Goal: Task Accomplishment & Management: Complete application form

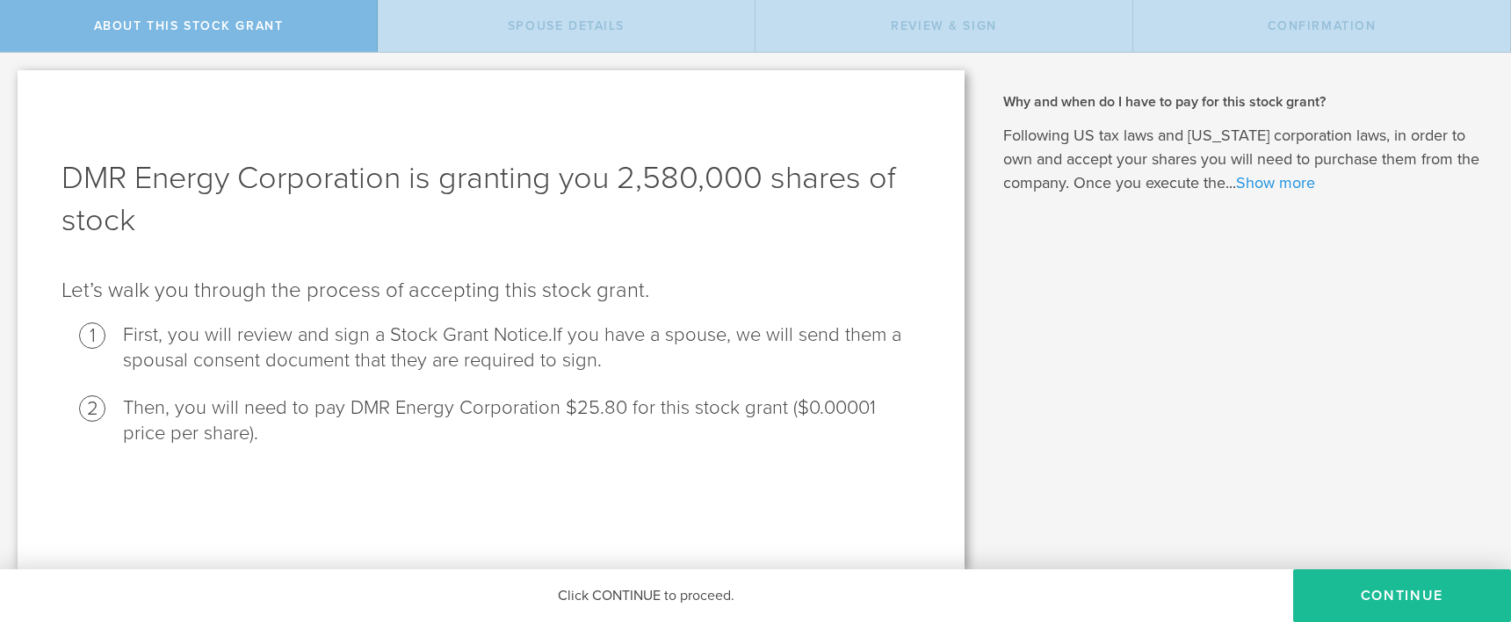
click at [1282, 180] on link "Show more" at bounding box center [1275, 182] width 79 height 19
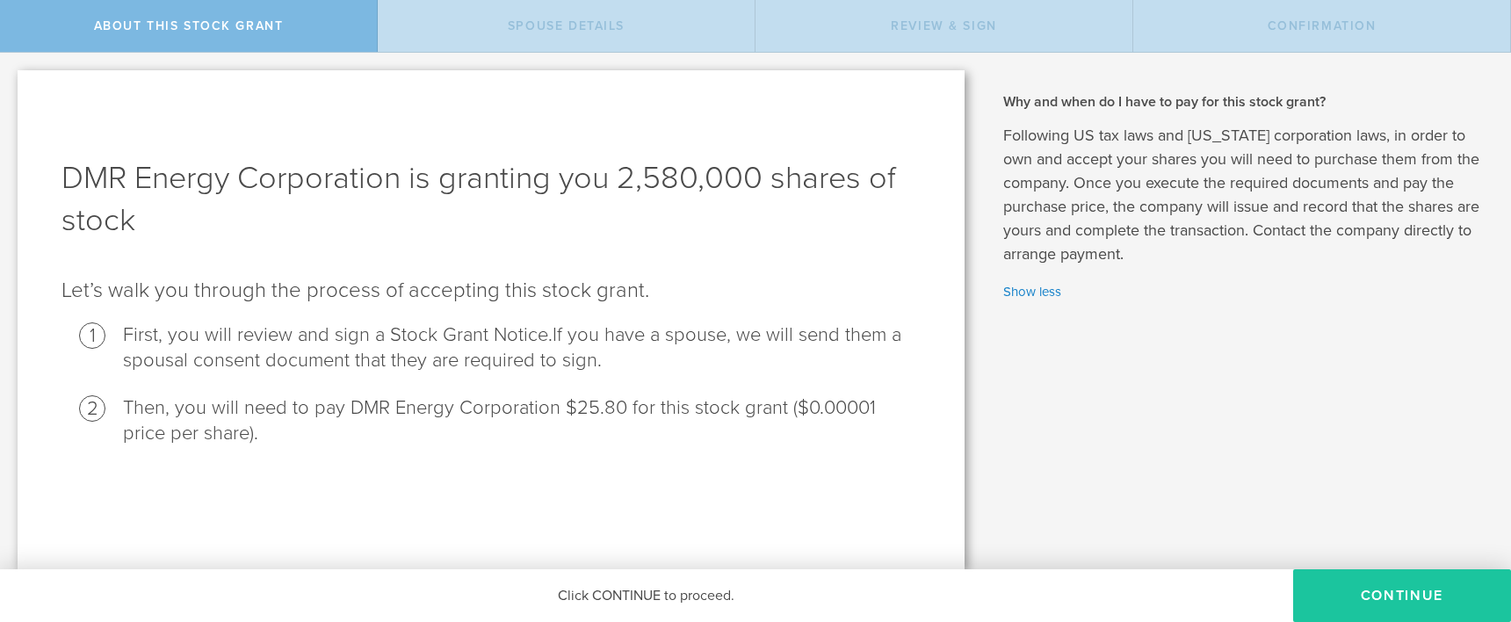
click at [1341, 583] on button "CONTINUE" at bounding box center [1402, 595] width 218 height 53
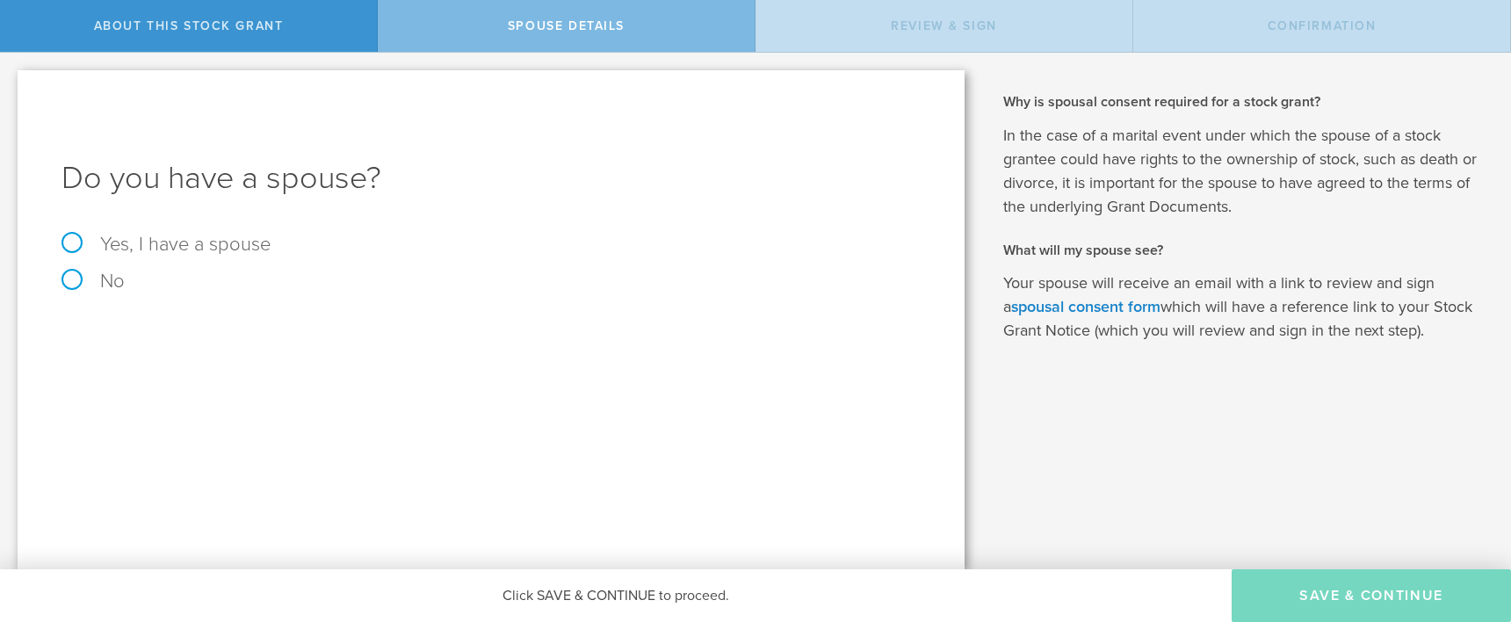
click at [126, 245] on label "Yes, I have a spouse" at bounding box center [490, 244] width 859 height 19
click at [11, 81] on input "Yes, I have a spouse" at bounding box center [5, 67] width 11 height 28
radio input "true"
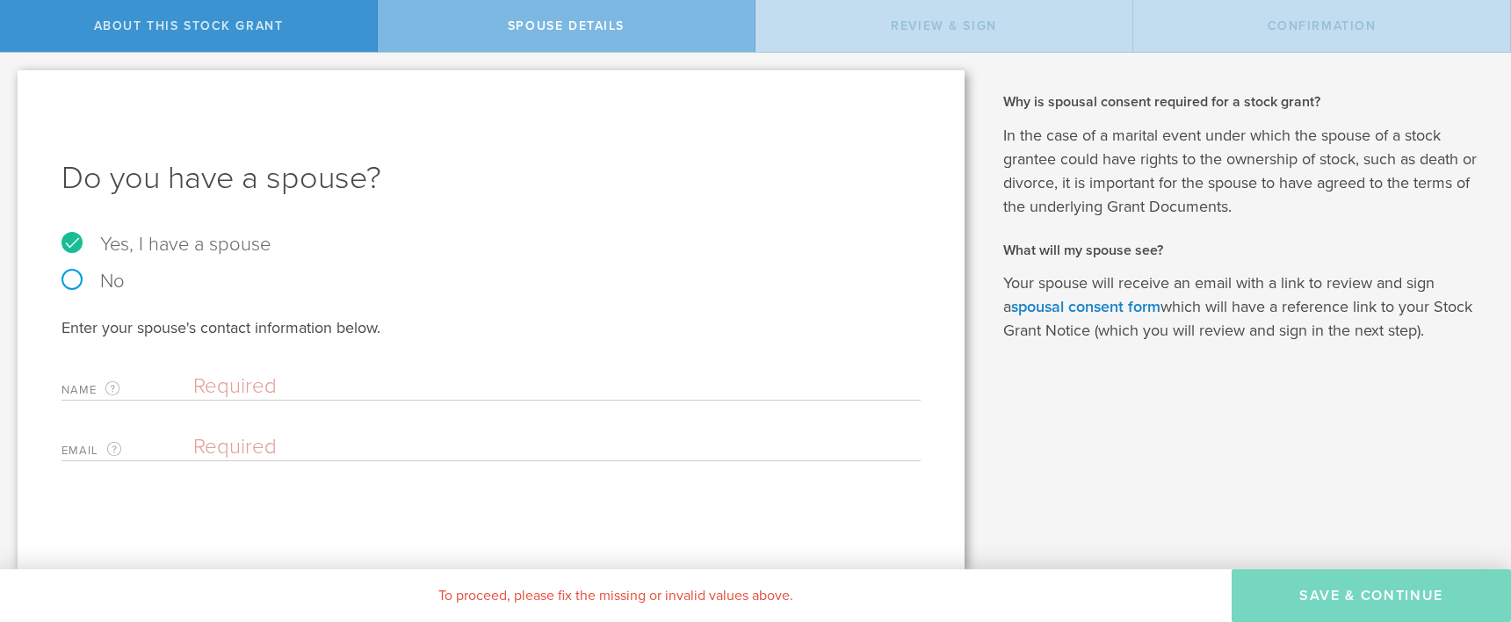
click at [220, 390] on input "text" at bounding box center [552, 386] width 719 height 26
type input "S"
click at [293, 381] on input "Daisy" at bounding box center [552, 386] width 719 height 26
type input "[PERSON_NAME] [PERSON_NAME]"
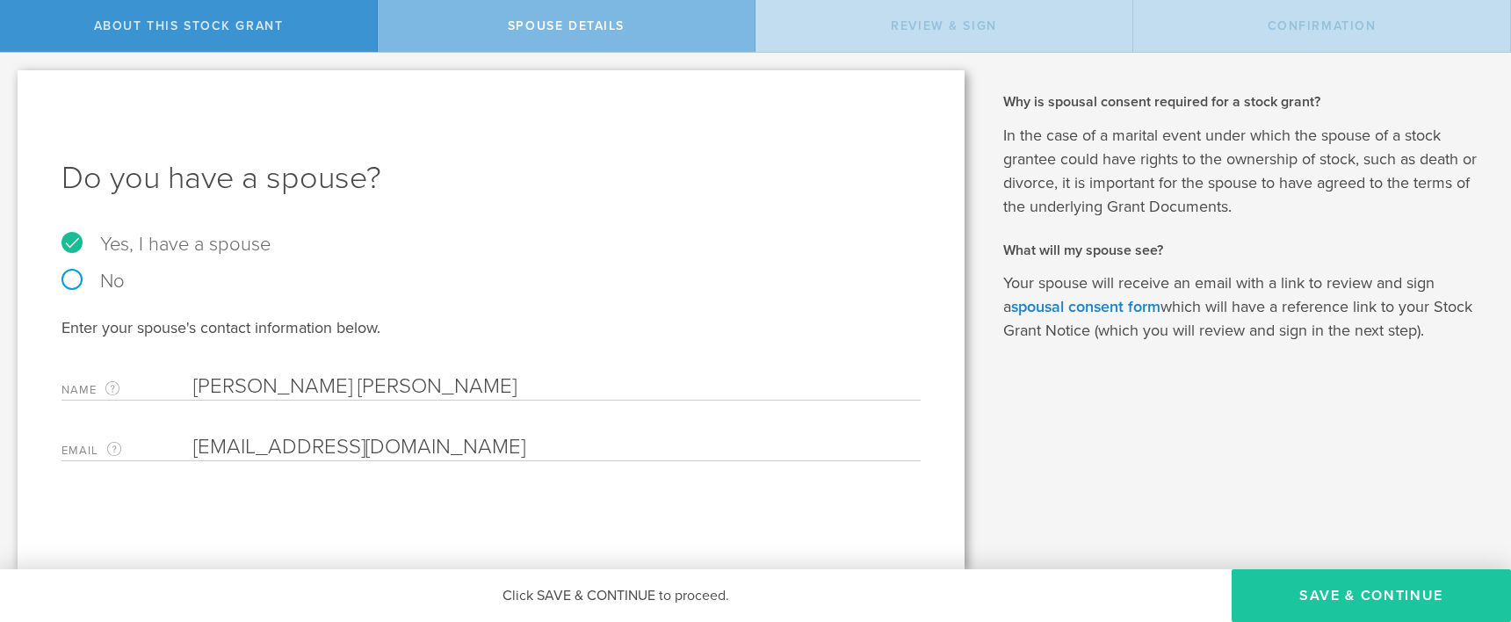
type input "[EMAIL_ADDRESS][DOMAIN_NAME]"
click at [1294, 606] on button "Save & Continue" at bounding box center [1371, 595] width 279 height 53
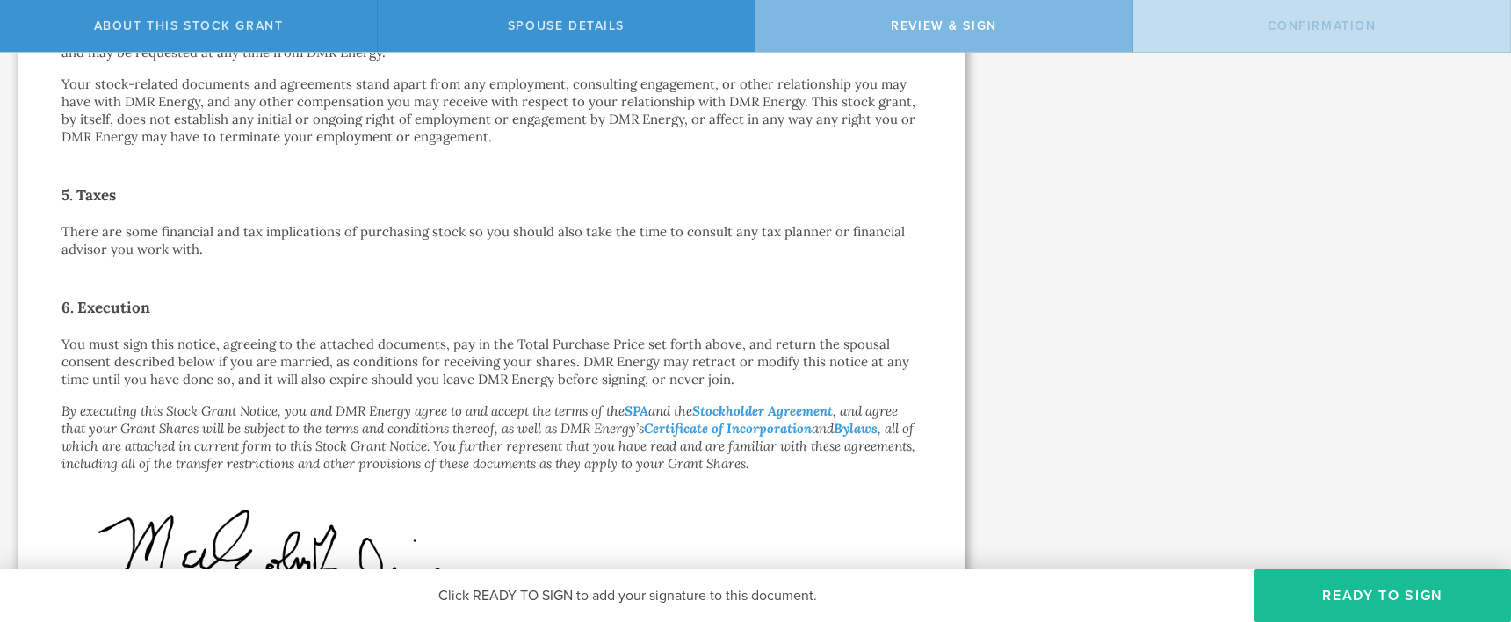
scroll to position [987, 0]
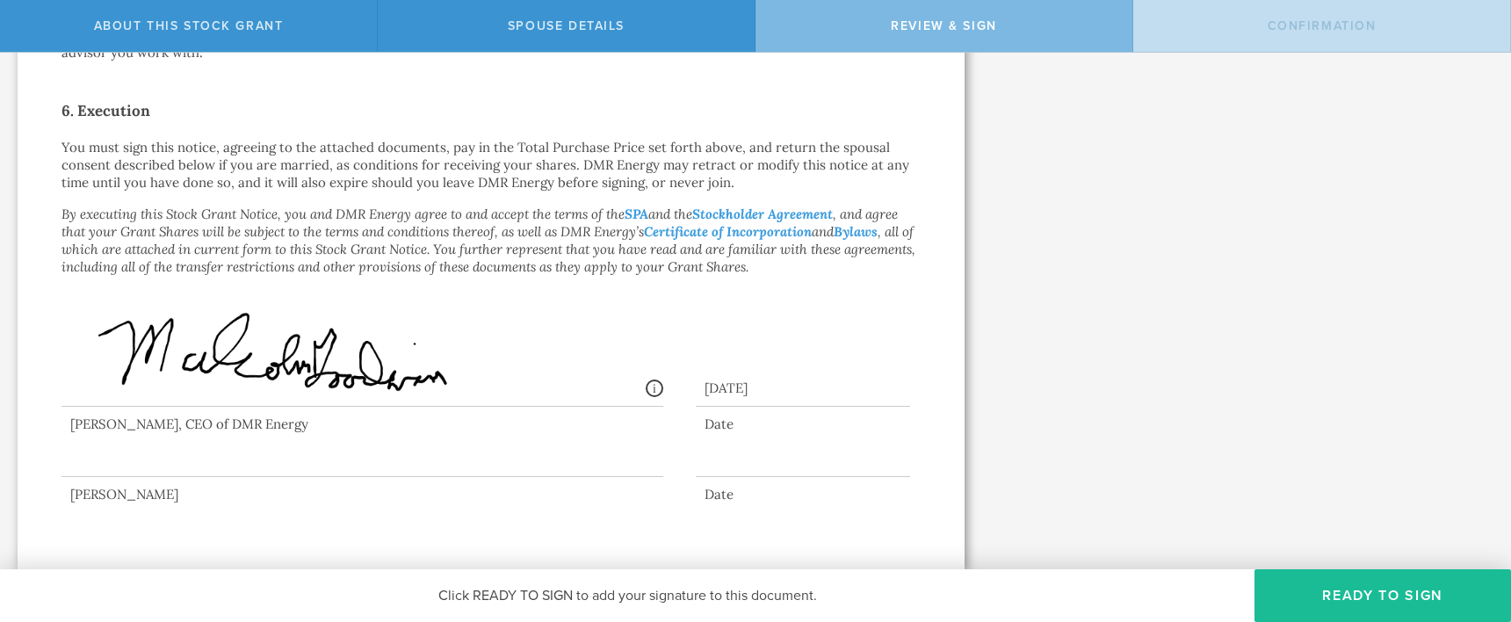
click at [226, 466] on div at bounding box center [362, 442] width 602 height 70
drag, startPoint x: 199, startPoint y: 452, endPoint x: 184, endPoint y: 476, distance: 28.3
click at [184, 478] on div at bounding box center [490, 446] width 859 height 79
click at [1397, 584] on button "Ready to Sign" at bounding box center [1382, 595] width 257 height 53
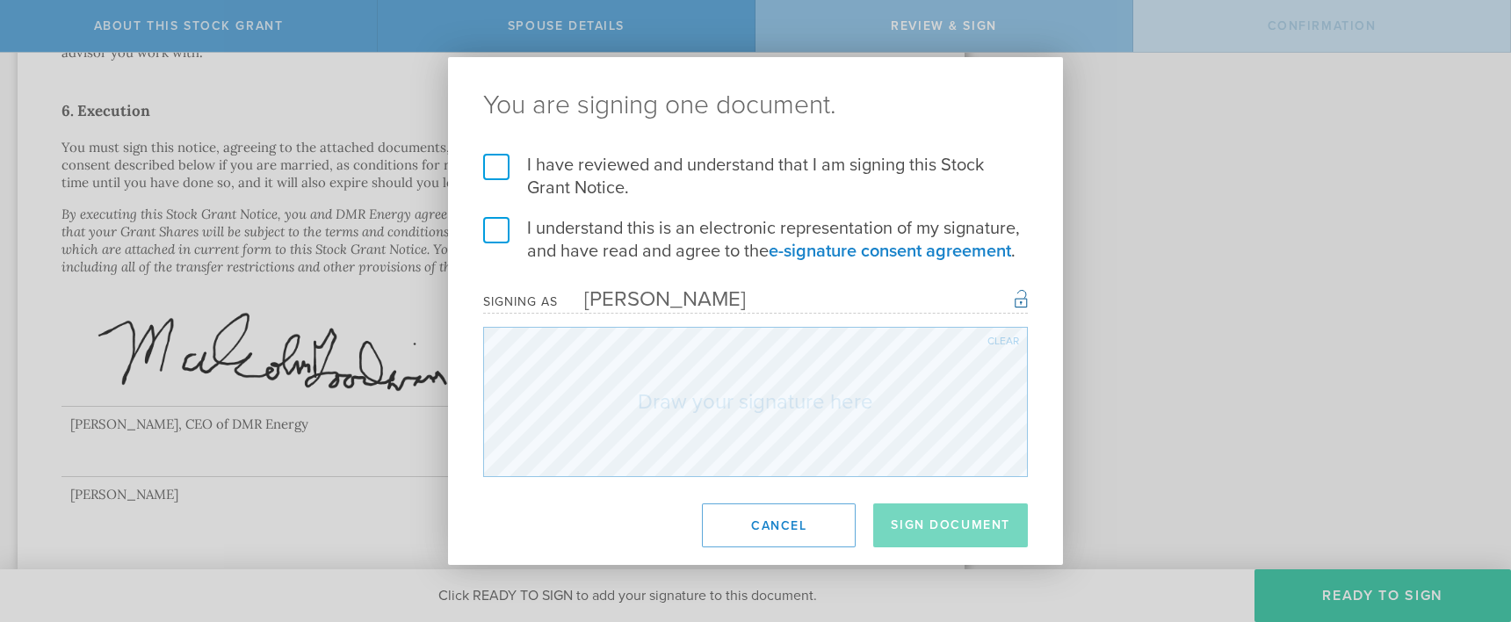
click at [492, 167] on label "I have reviewed and understand that I am signing this Stock Grant Notice." at bounding box center [755, 177] width 545 height 46
click at [0, 0] on input "I have reviewed and understand that I am signing this Stock Grant Notice." at bounding box center [0, 0] width 0 height 0
click at [500, 230] on label "I understand this is an electronic representation of my signature, and have rea…" at bounding box center [755, 240] width 545 height 46
click at [0, 0] on input "I understand this is an electronic representation of my signature, and have rea…" at bounding box center [0, 0] width 0 height 0
click at [949, 532] on button "Sign Document" at bounding box center [950, 525] width 155 height 44
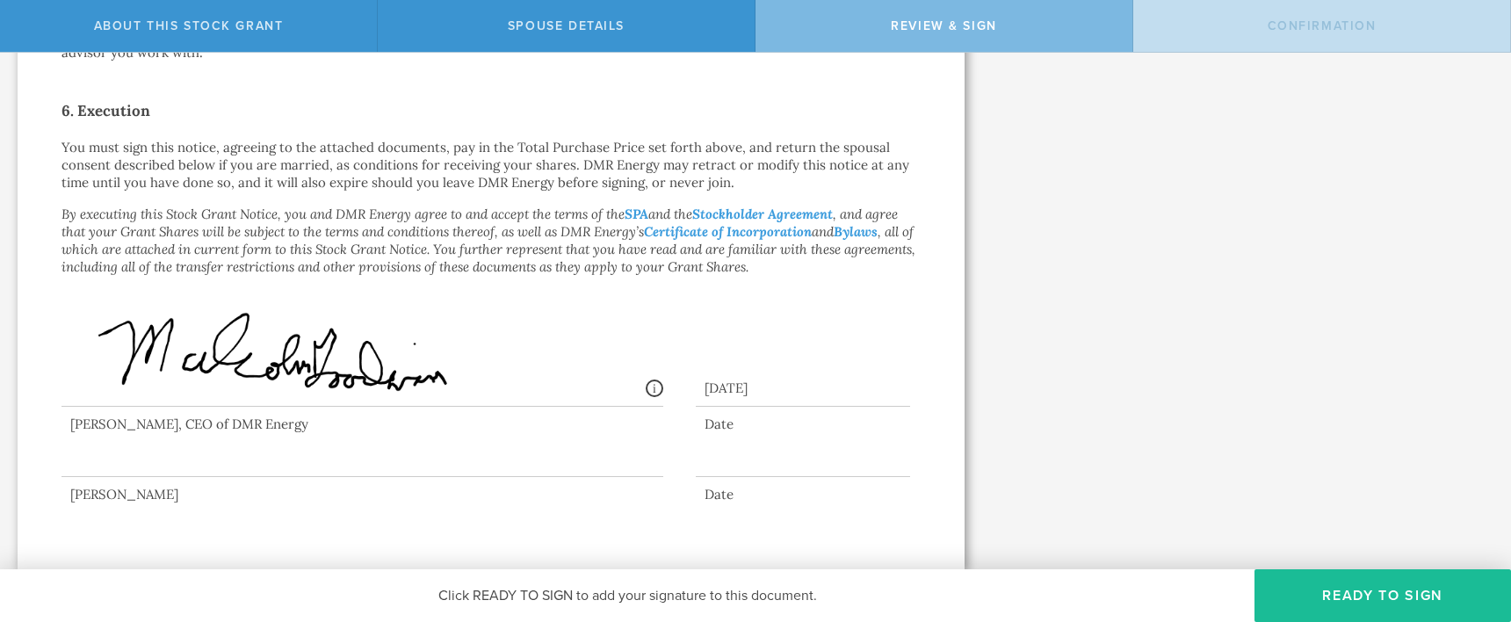
scroll to position [0, 0]
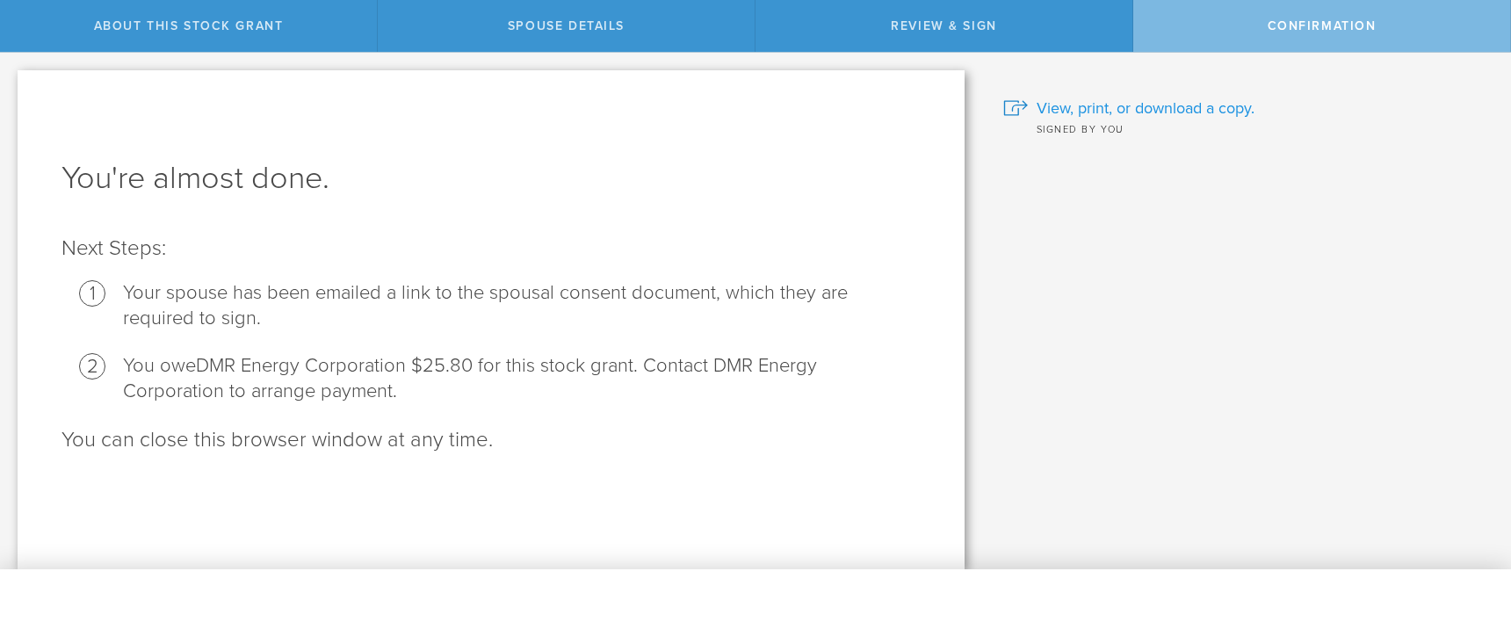
click at [1108, 105] on span "View, print, or download a copy." at bounding box center [1146, 108] width 218 height 23
